Goal: Information Seeking & Learning: Learn about a topic

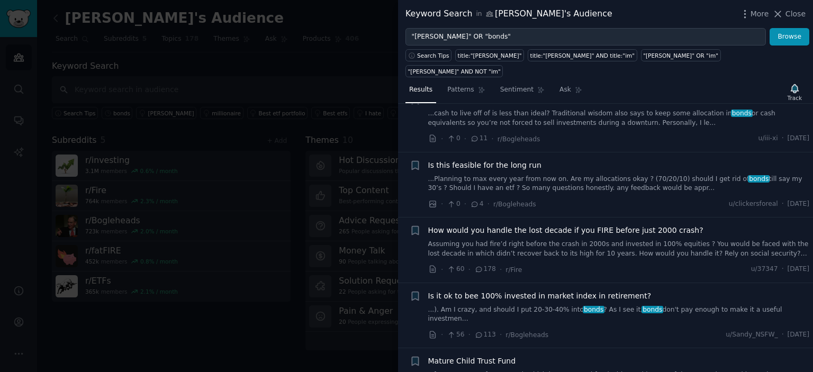
scroll to position [423, 0]
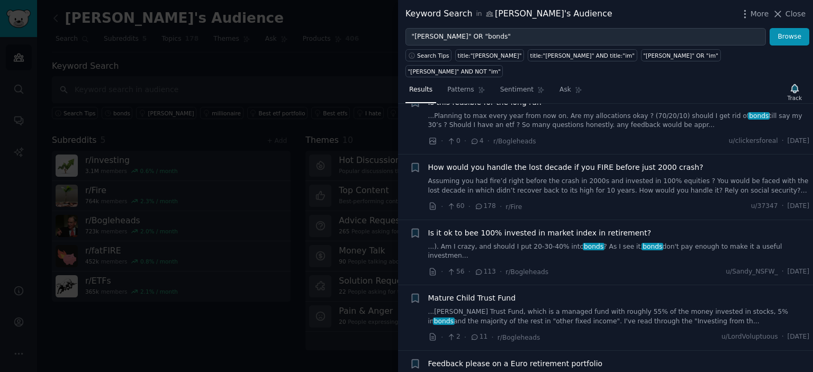
click at [519, 242] on link "...). Am I crazy, and should I put 20-30-40% into bonds ? As I see it, bonds do…" at bounding box center [619, 251] width 382 height 19
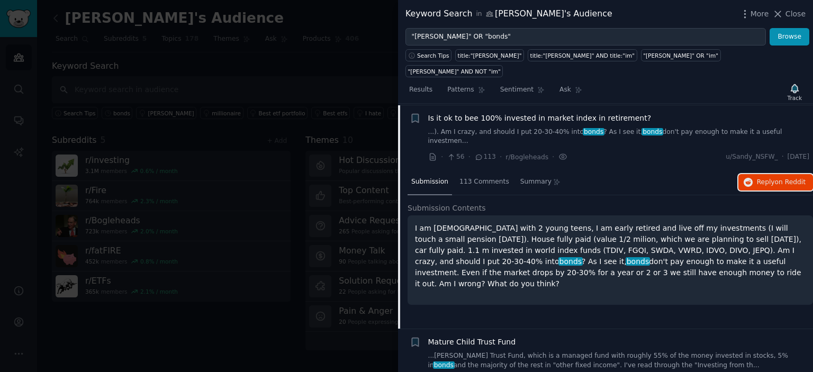
scroll to position [379, 0]
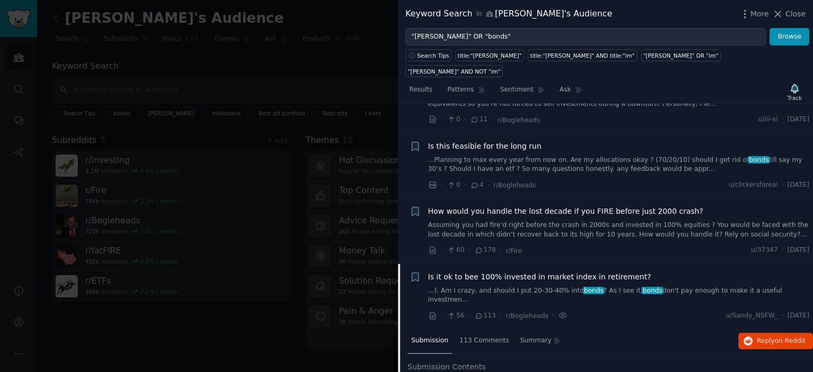
click at [508, 221] on link "Assuming you had fire’d right before the crash in 2000s and invested in 100% eq…" at bounding box center [619, 230] width 382 height 19
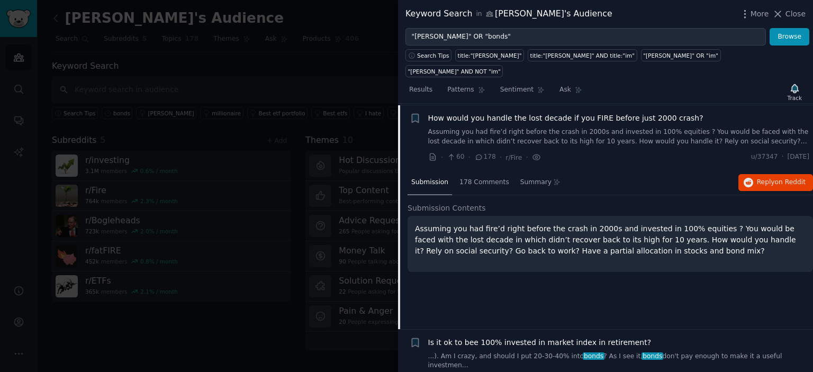
scroll to position [473, 0]
click at [749, 177] on icon "button" at bounding box center [749, 182] width 10 height 10
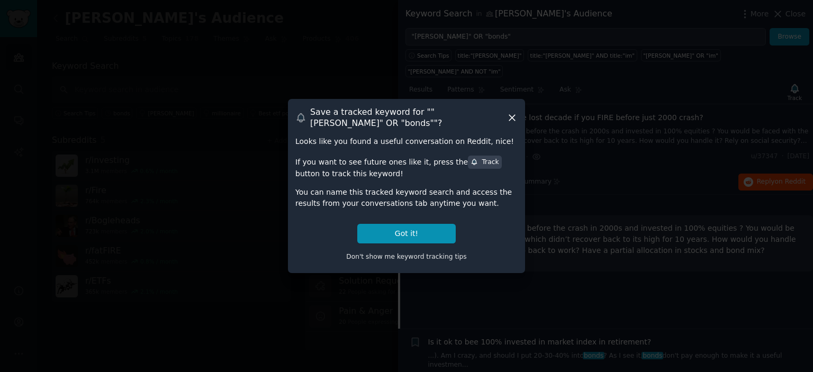
click at [505, 118] on h3 "Save a tracked keyword for " "HY bond" OR "bonds" "?" at bounding box center [408, 117] width 196 height 22
click at [513, 118] on icon at bounding box center [512, 117] width 11 height 11
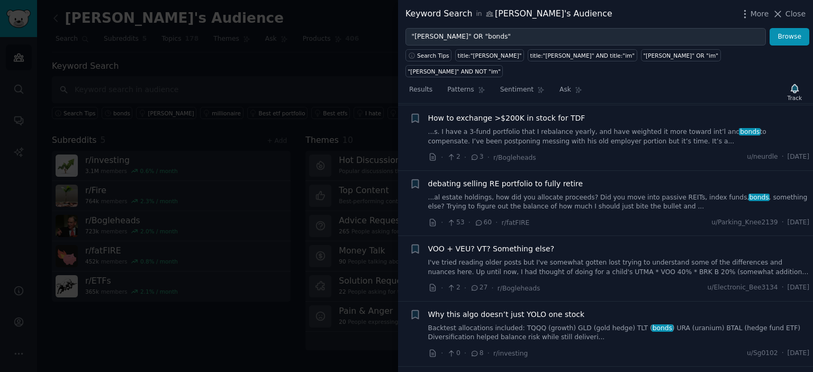
scroll to position [1958, 0]
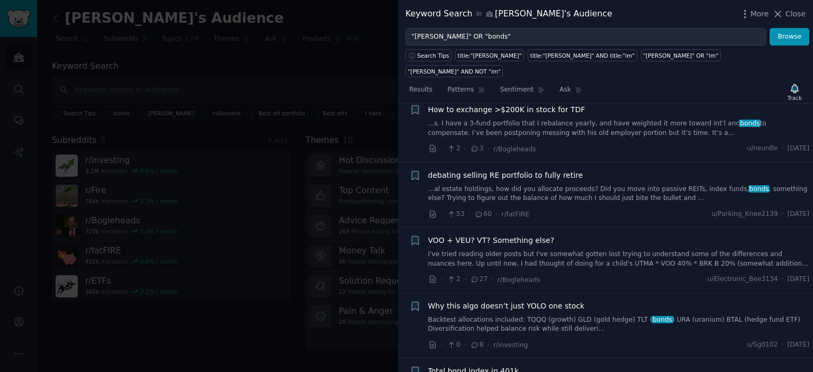
click at [572, 185] on link "...al estate holdings, how did you allocate proceeds? Did you move into passive…" at bounding box center [619, 194] width 382 height 19
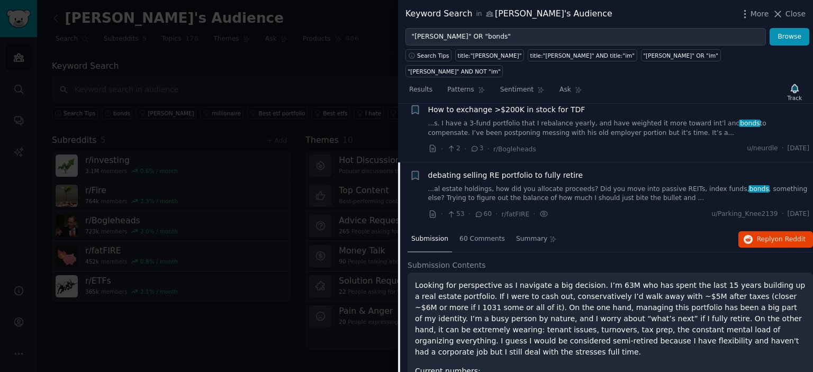
scroll to position [1835, 0]
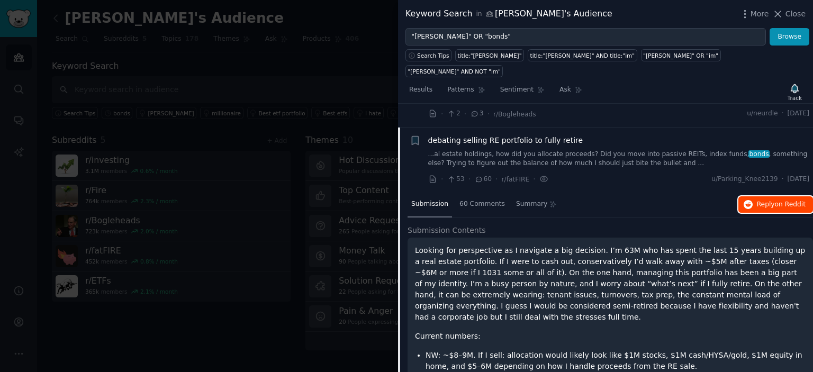
click at [760, 200] on span "Reply on Reddit" at bounding box center [781, 205] width 49 height 10
click at [534, 150] on link "...al estate holdings, how did you allocate proceeds? Did you move into passive…" at bounding box center [619, 159] width 382 height 19
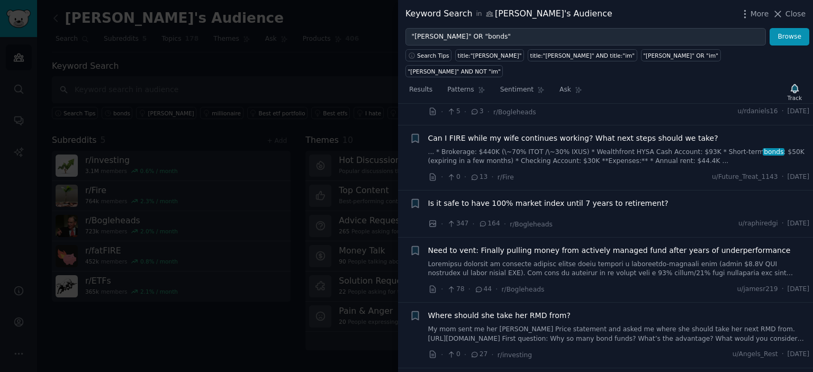
scroll to position [2099, 0]
click at [565, 259] on link at bounding box center [619, 268] width 382 height 19
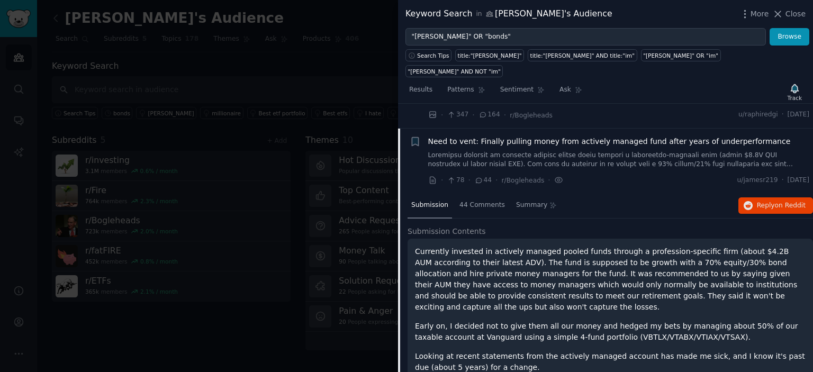
scroll to position [2208, 0]
click at [763, 201] on span "Reply on Reddit" at bounding box center [781, 206] width 49 height 10
